Goal: Information Seeking & Learning: Check status

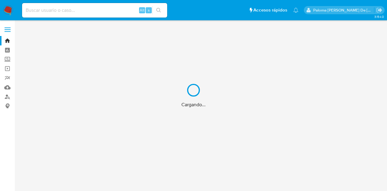
click at [82, 11] on div "Cargando..." at bounding box center [193, 95] width 387 height 191
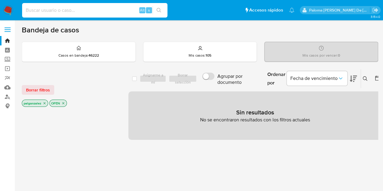
click at [82, 11] on input at bounding box center [94, 10] width 145 height 8
paste input "2628269319"
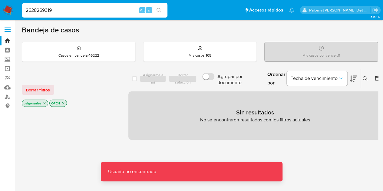
click at [82, 11] on input "2628269319" at bounding box center [94, 10] width 145 height 8
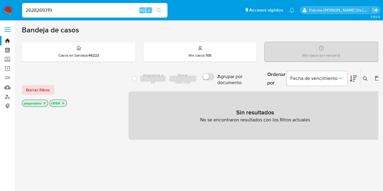
type input "2628269319"
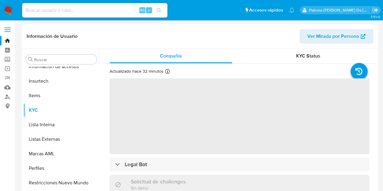
scroll to position [256, 0]
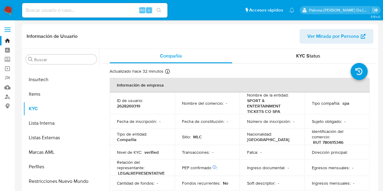
select select "10"
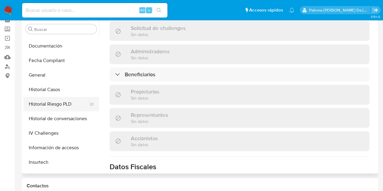
scroll to position [135, 0]
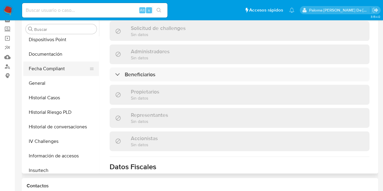
click at [57, 70] on button "Fecha Compliant" at bounding box center [58, 68] width 71 height 15
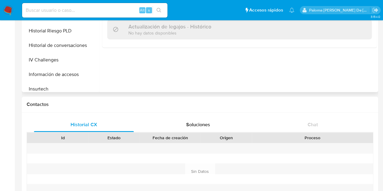
scroll to position [0, 0]
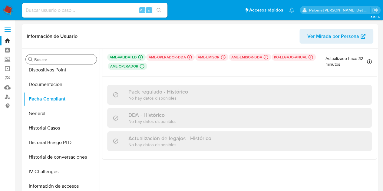
click at [56, 58] on input "Buscar" at bounding box center [64, 59] width 60 height 5
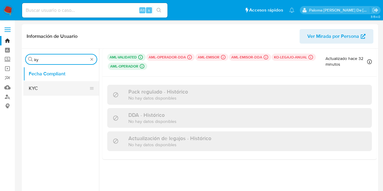
click at [55, 88] on button "KYC" at bounding box center [58, 88] width 71 height 15
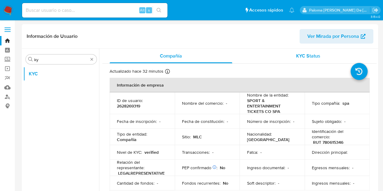
click at [305, 58] on span "KYC Status" at bounding box center [308, 55] width 24 height 7
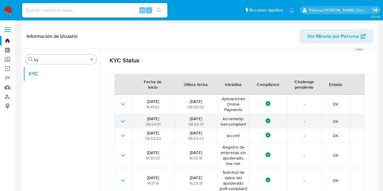
scroll to position [61, 0]
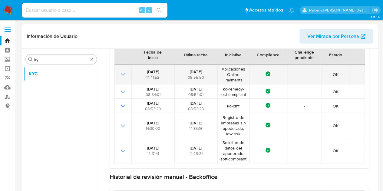
click at [122, 74] on icon "Mostrar operación" at bounding box center [122, 74] width 7 height 7
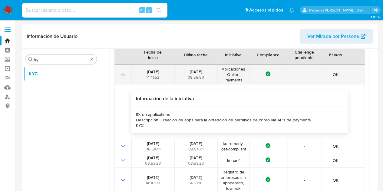
click at [123, 74] on icon "Mostrar operación" at bounding box center [122, 74] width 7 height 7
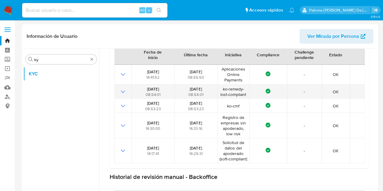
click at [125, 91] on icon "Mostrar operación" at bounding box center [122, 91] width 7 height 7
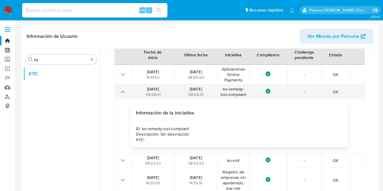
click at [125, 91] on icon "Mostrar operación" at bounding box center [122, 91] width 7 height 7
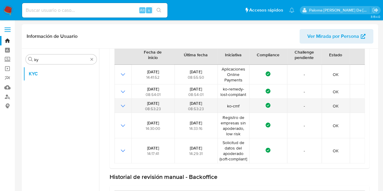
click at [121, 109] on icon "Mostrar operación" at bounding box center [122, 105] width 7 height 7
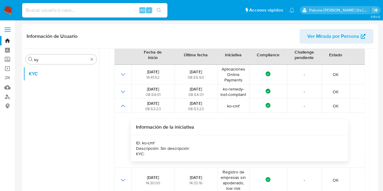
click at [323, 39] on span "Ver Mirada por Persona" at bounding box center [333, 36] width 52 height 15
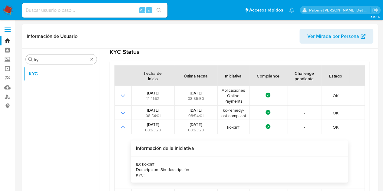
scroll to position [0, 0]
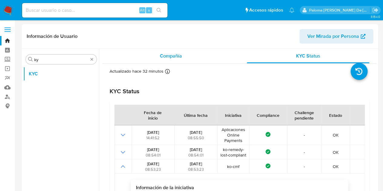
click at [175, 58] on span "Compañía" at bounding box center [171, 55] width 22 height 7
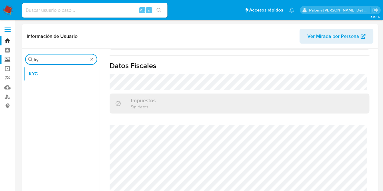
drag, startPoint x: 40, startPoint y: 61, endPoint x: 14, endPoint y: 56, distance: 26.5
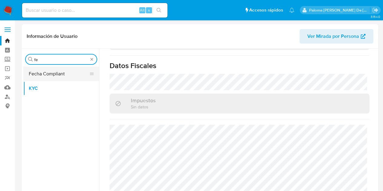
type input "fe"
click at [31, 74] on button "Fecha Compliant" at bounding box center [58, 74] width 71 height 15
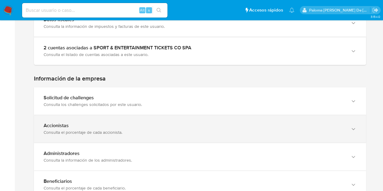
scroll to position [363, 0]
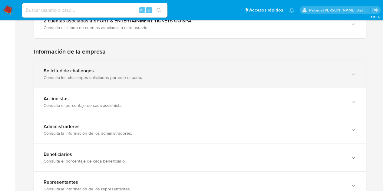
click at [195, 77] on div "Consulta los challenges solicitados por este usuario." at bounding box center [194, 77] width 300 height 5
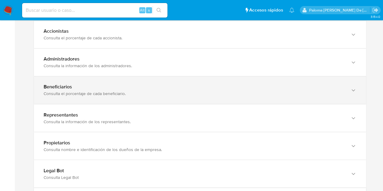
scroll to position [454, 0]
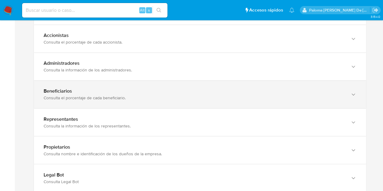
click at [126, 88] on div "Beneficiarios" at bounding box center [194, 91] width 300 height 6
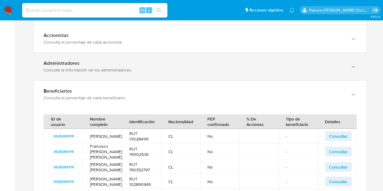
click at [130, 63] on div "Administradores" at bounding box center [194, 63] width 300 height 6
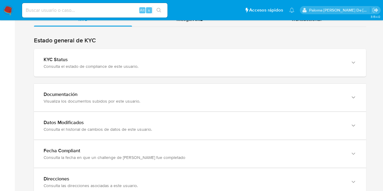
scroll to position [843, 0]
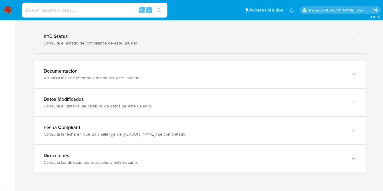
click at [168, 44] on div "Consulta el estado de compliance de este usuario." at bounding box center [194, 42] width 300 height 5
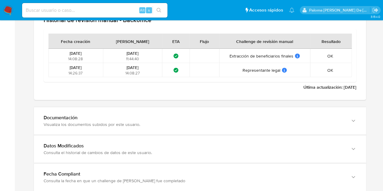
scroll to position [1057, 0]
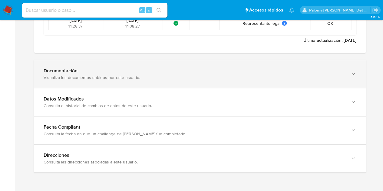
click at [150, 79] on div "Visualiza los documentos subidos por este usuario." at bounding box center [194, 77] width 300 height 5
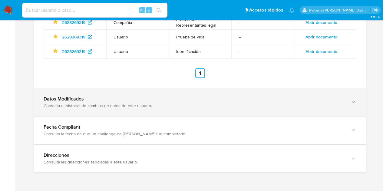
scroll to position [1160, 0]
click at [88, 105] on div "Consulta el historial de cambios de datos de este usuario." at bounding box center [194, 105] width 300 height 5
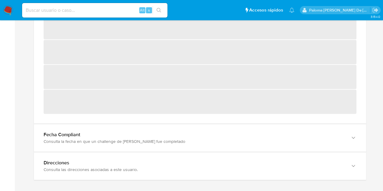
scroll to position [1271, 0]
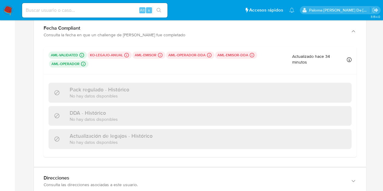
scroll to position [1393, 0]
